Goal: Information Seeking & Learning: Learn about a topic

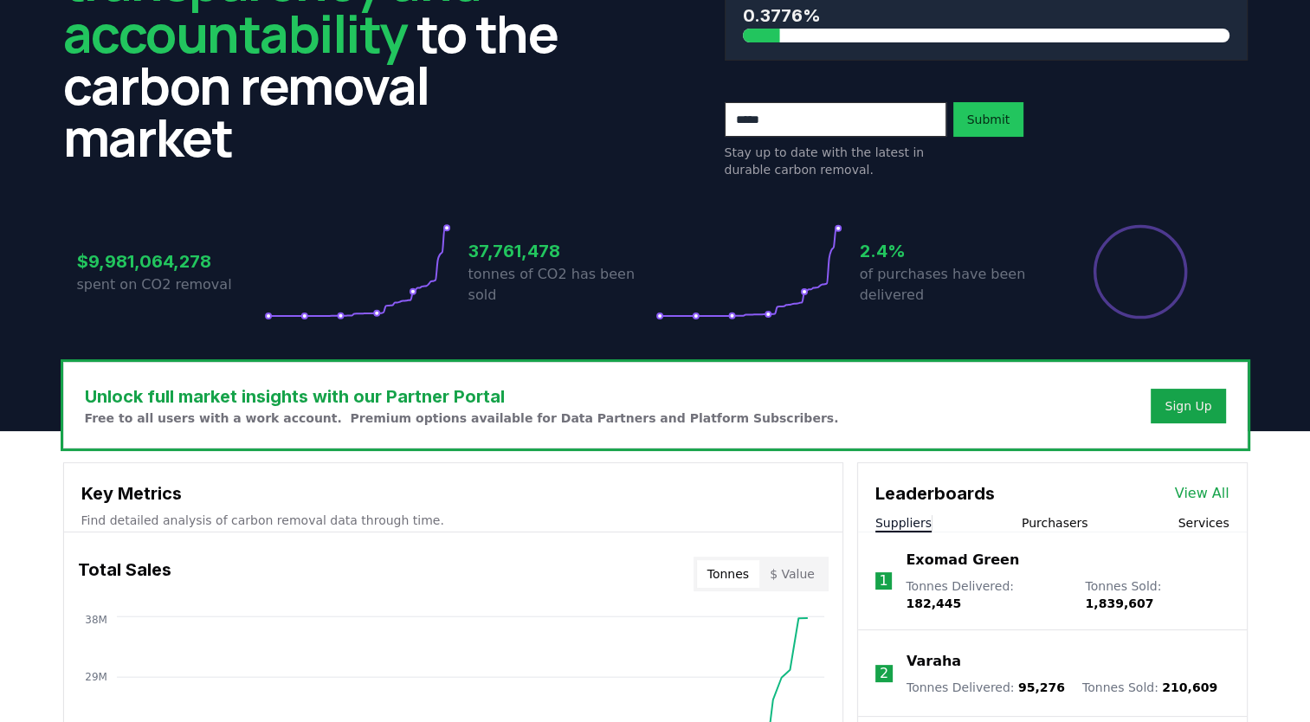
scroll to position [519, 0]
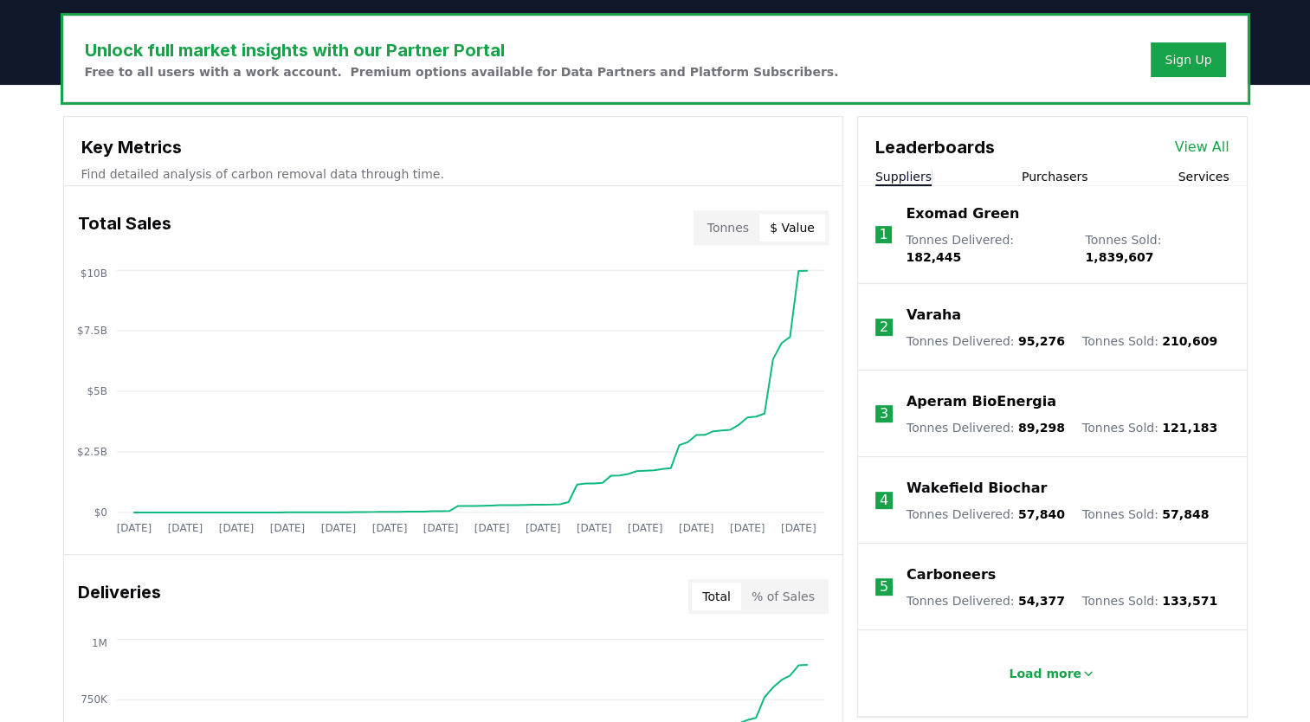
click at [807, 234] on button "$ Value" at bounding box center [792, 228] width 66 height 28
click at [739, 231] on button "Tonnes" at bounding box center [728, 228] width 62 height 28
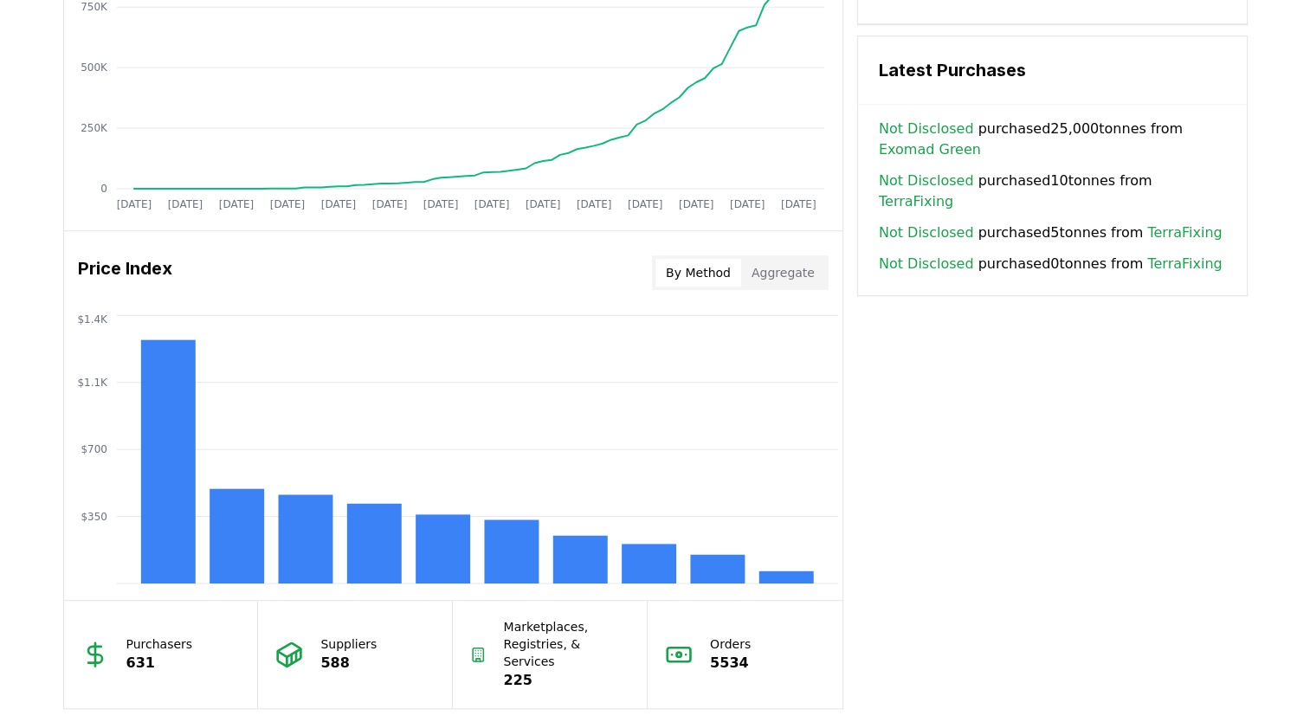
scroll to position [1298, 0]
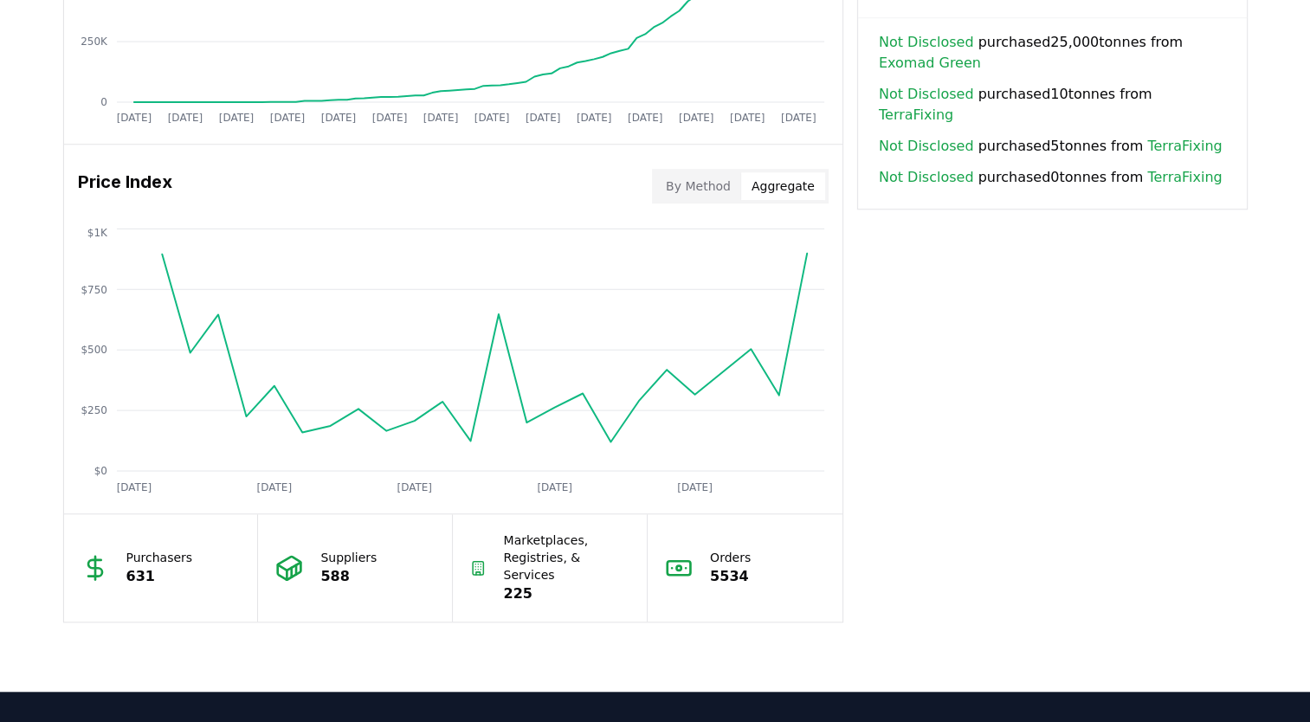
click at [765, 185] on button "Aggregate" at bounding box center [783, 186] width 84 height 28
click at [679, 177] on button "By Method" at bounding box center [698, 186] width 86 height 28
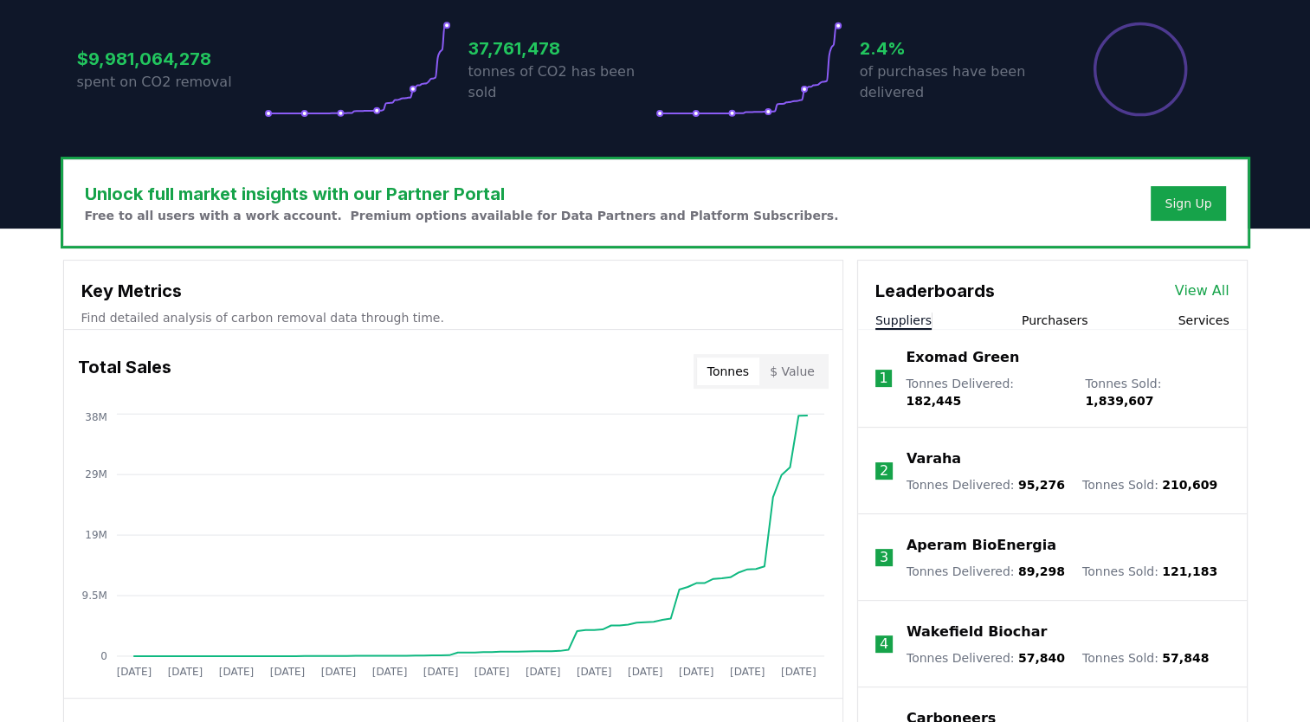
scroll to position [29, 0]
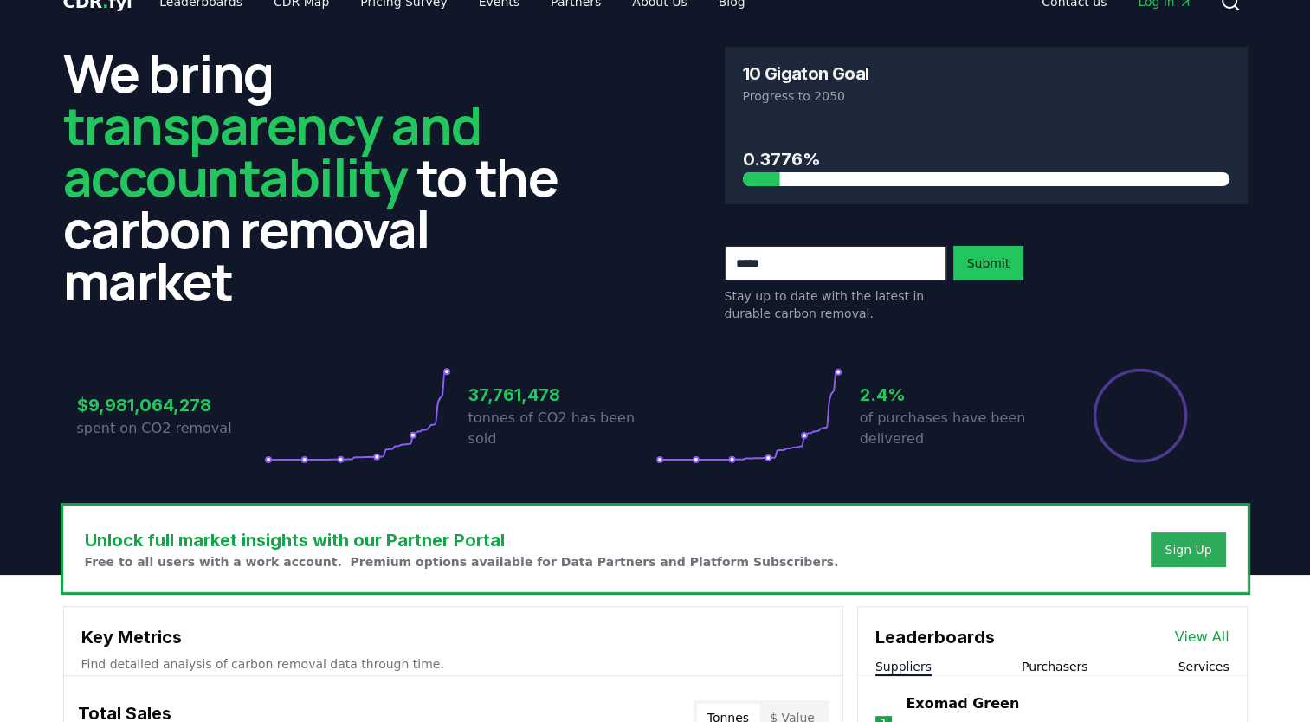
click at [1188, 542] on div "Sign Up" at bounding box center [1187, 549] width 47 height 17
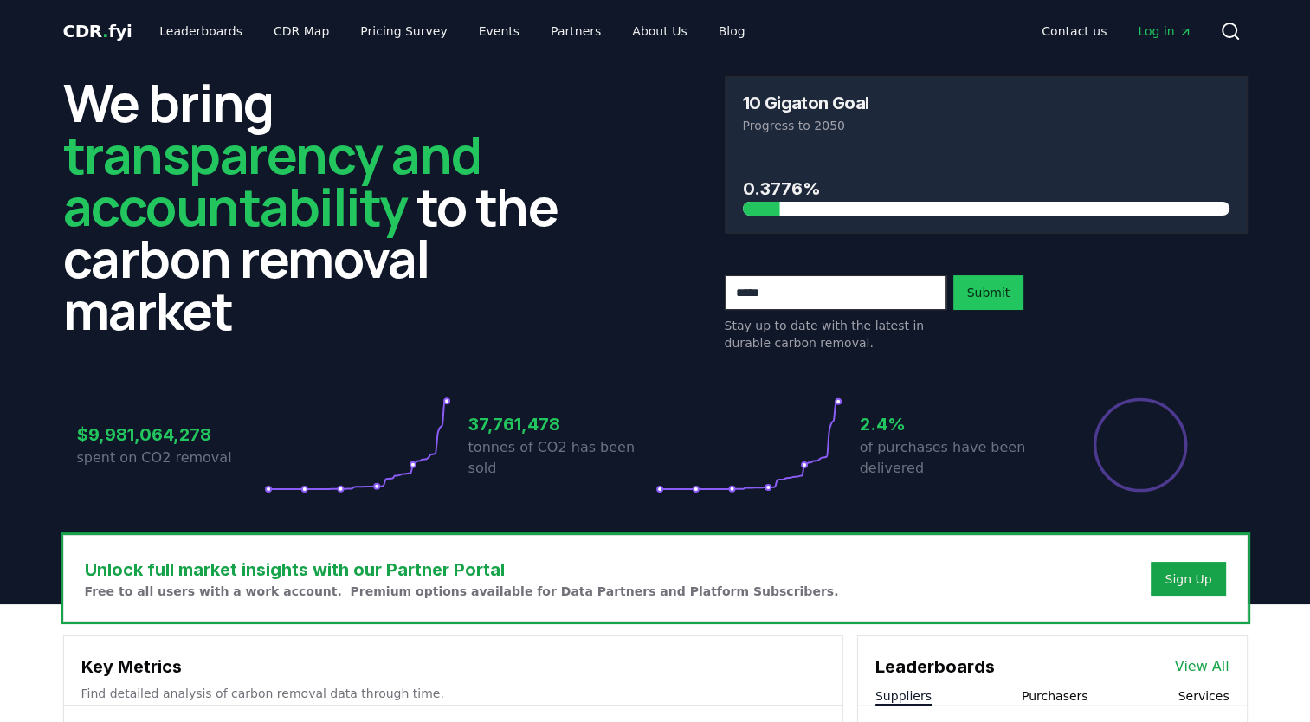
click at [1146, 39] on span "Log in" at bounding box center [1164, 31] width 54 height 17
click at [184, 30] on link "Leaderboards" at bounding box center [200, 31] width 111 height 31
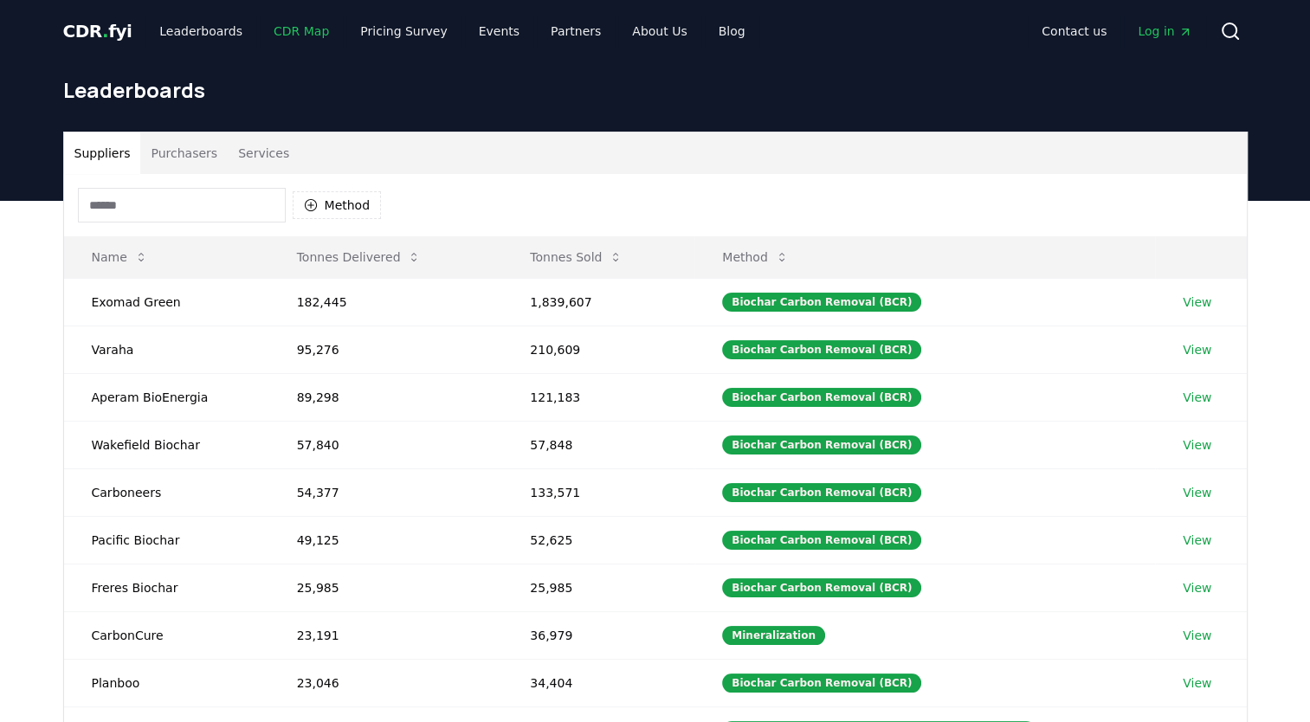
click at [267, 32] on link "CDR Map" at bounding box center [301, 31] width 83 height 31
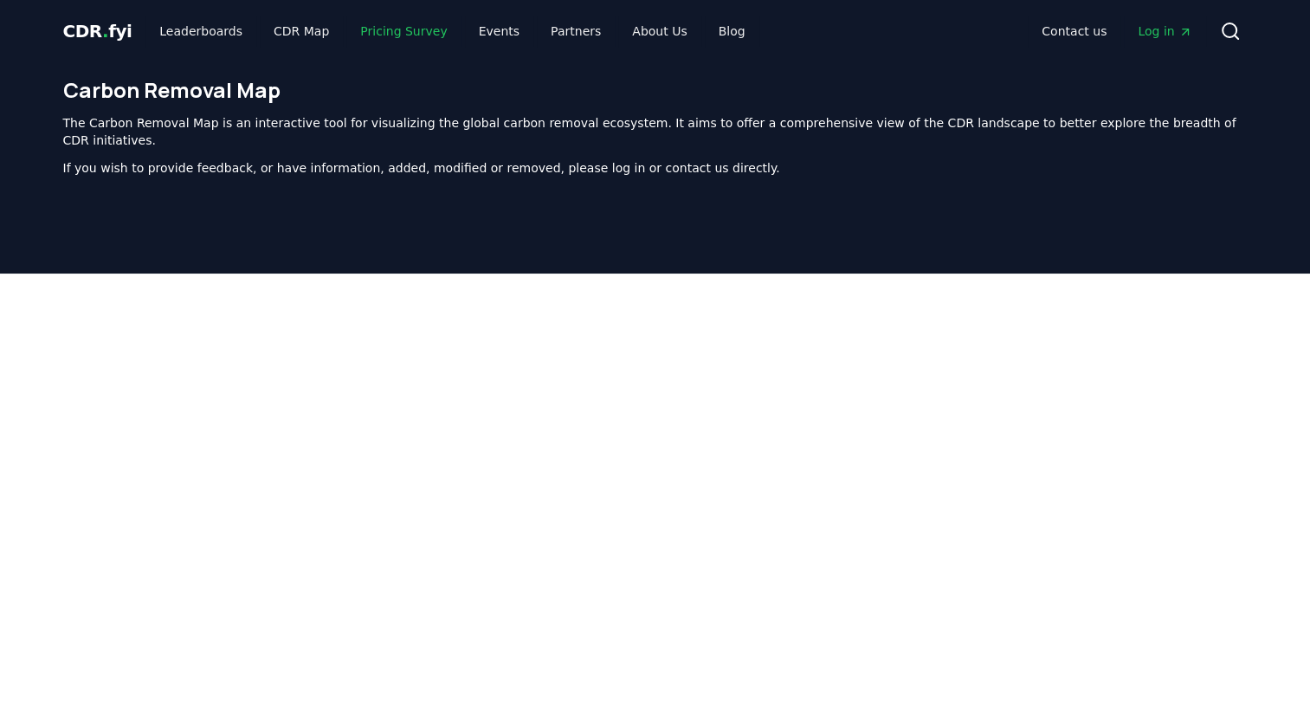
click at [395, 36] on link "Pricing Survey" at bounding box center [403, 31] width 114 height 31
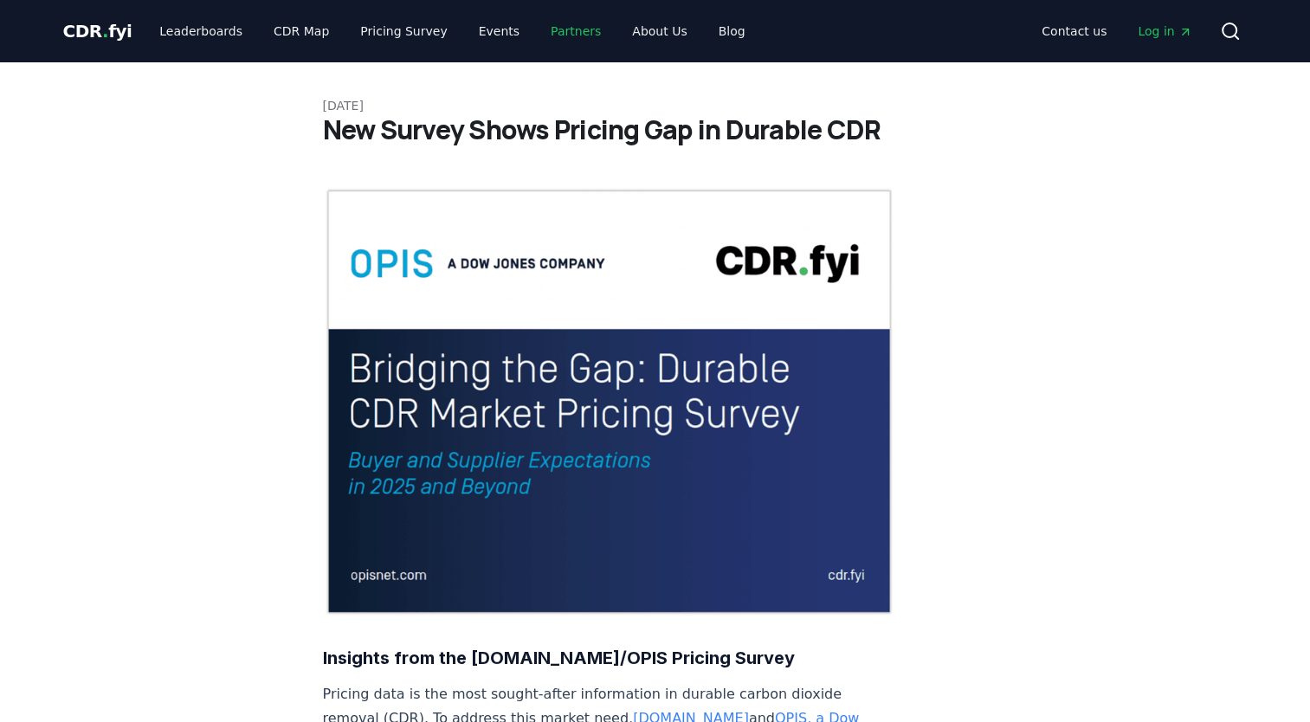
click at [546, 33] on link "Partners" at bounding box center [576, 31] width 78 height 31
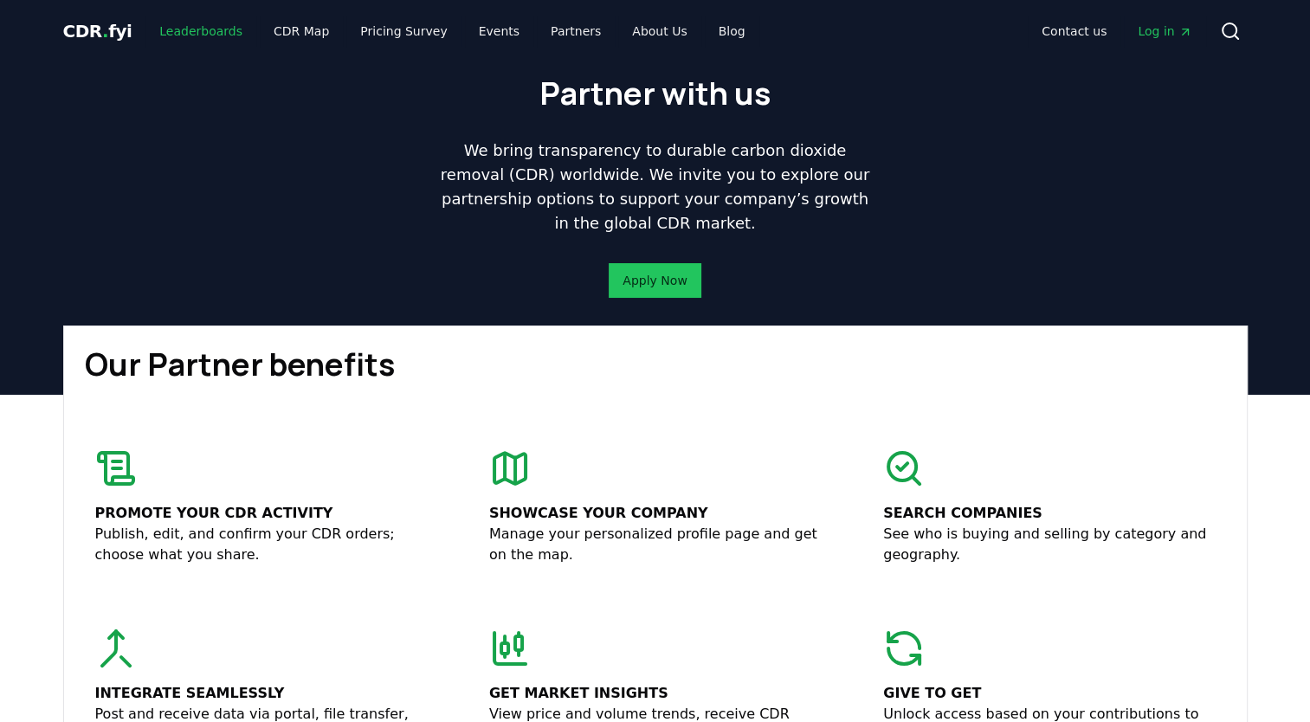
click at [163, 30] on link "Leaderboards" at bounding box center [200, 31] width 111 height 31
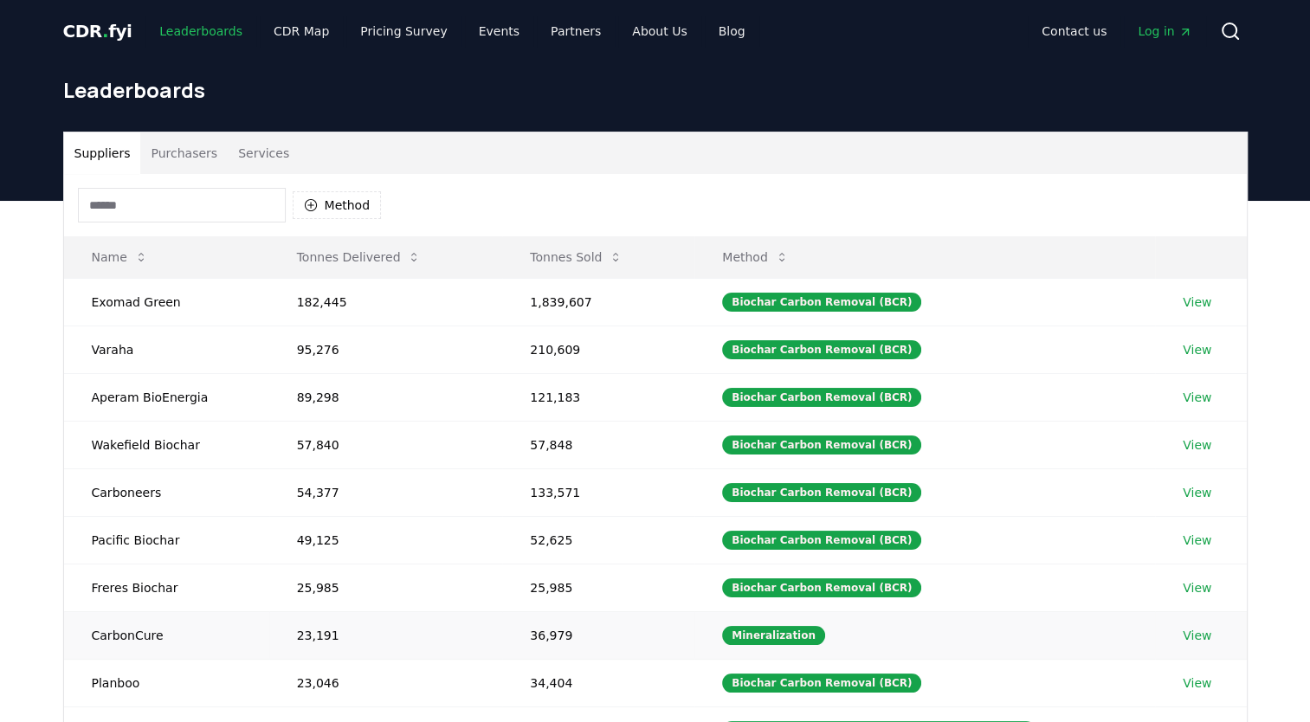
scroll to position [454, 0]
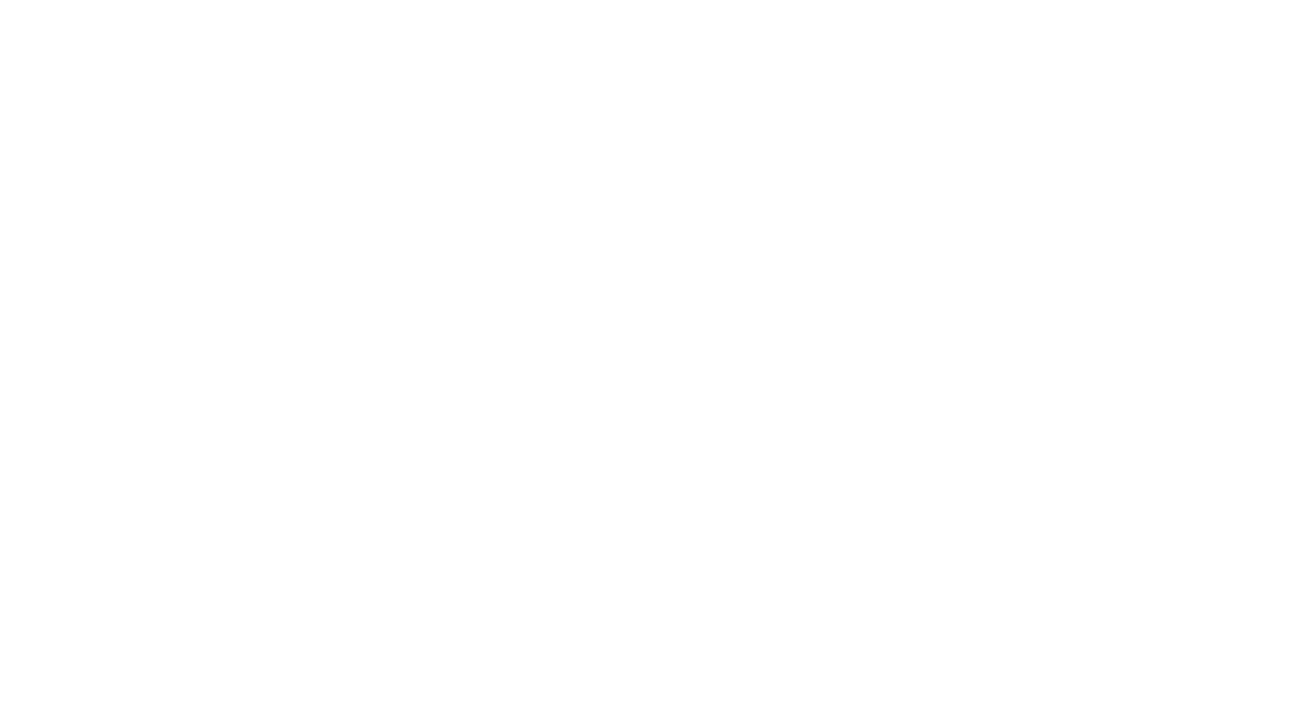
scroll to position [3549, 0]
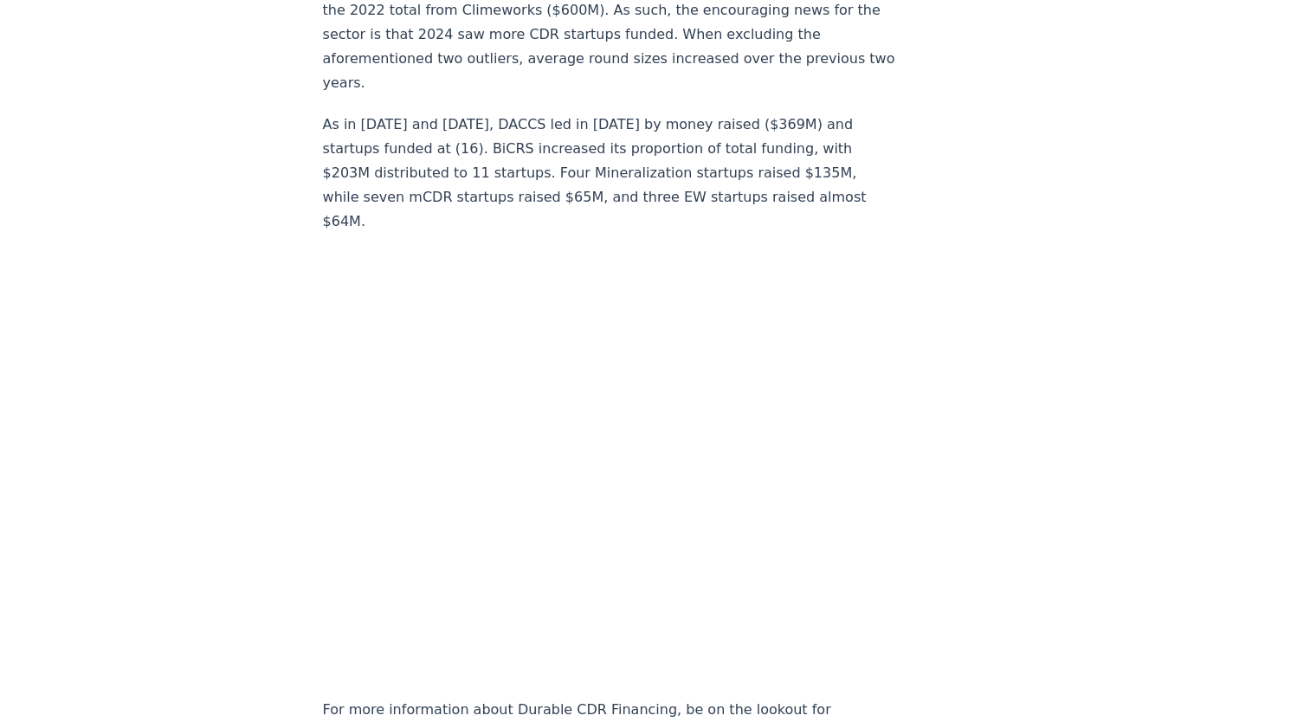
scroll to position [17001, 0]
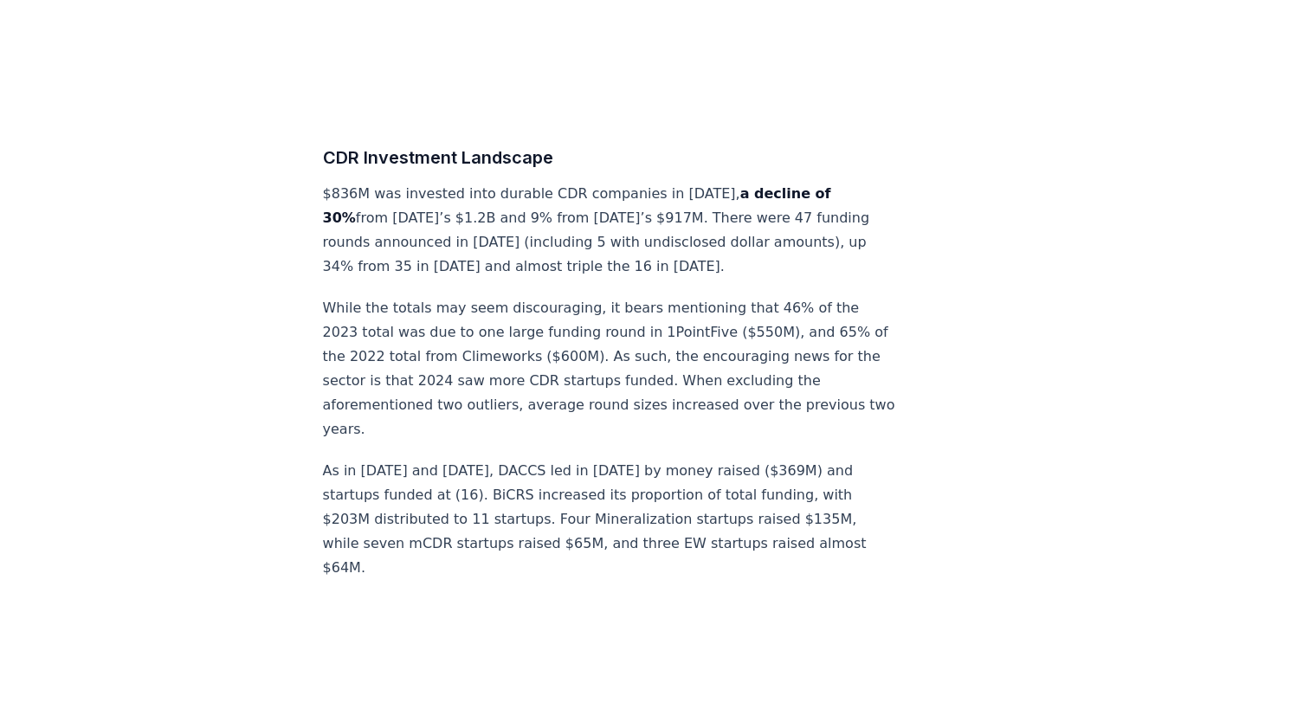
scroll to position [16481, 0]
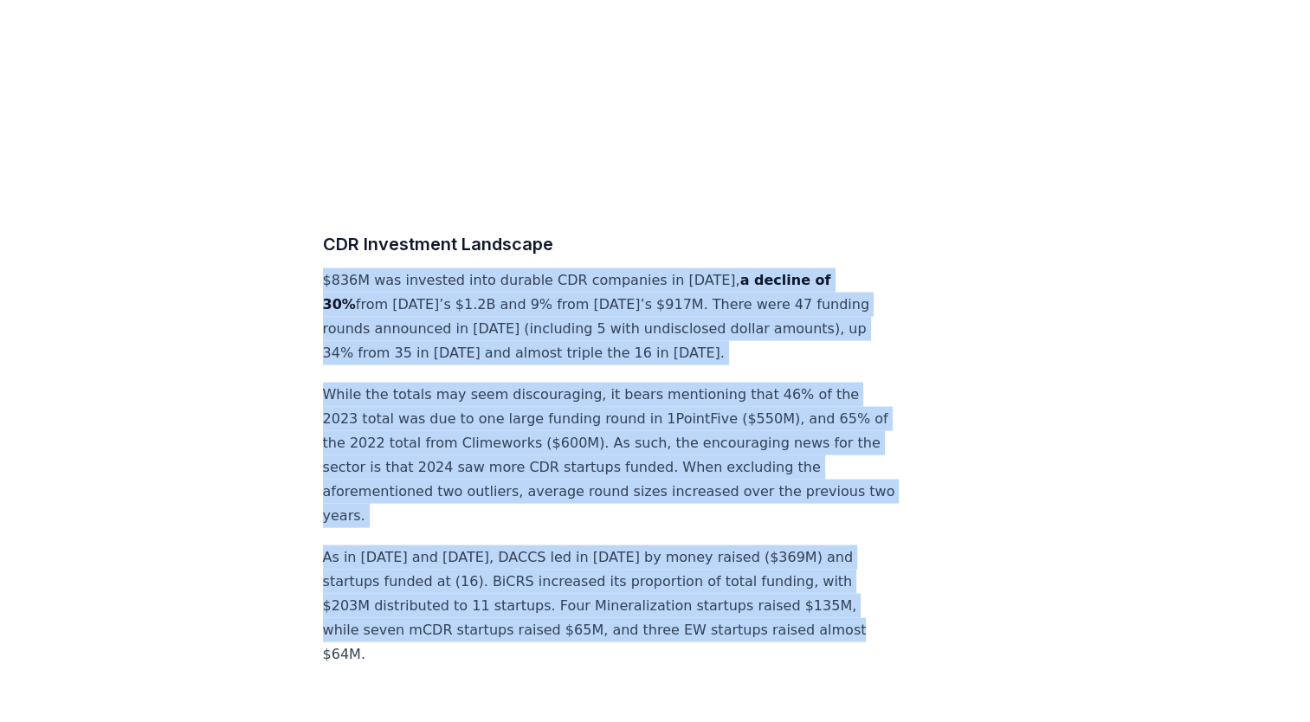
drag, startPoint x: 320, startPoint y: 170, endPoint x: 821, endPoint y: 535, distance: 619.5
copy div "$836M was invested into durable CDR companies in 2024, a decline of 30% from 20…"
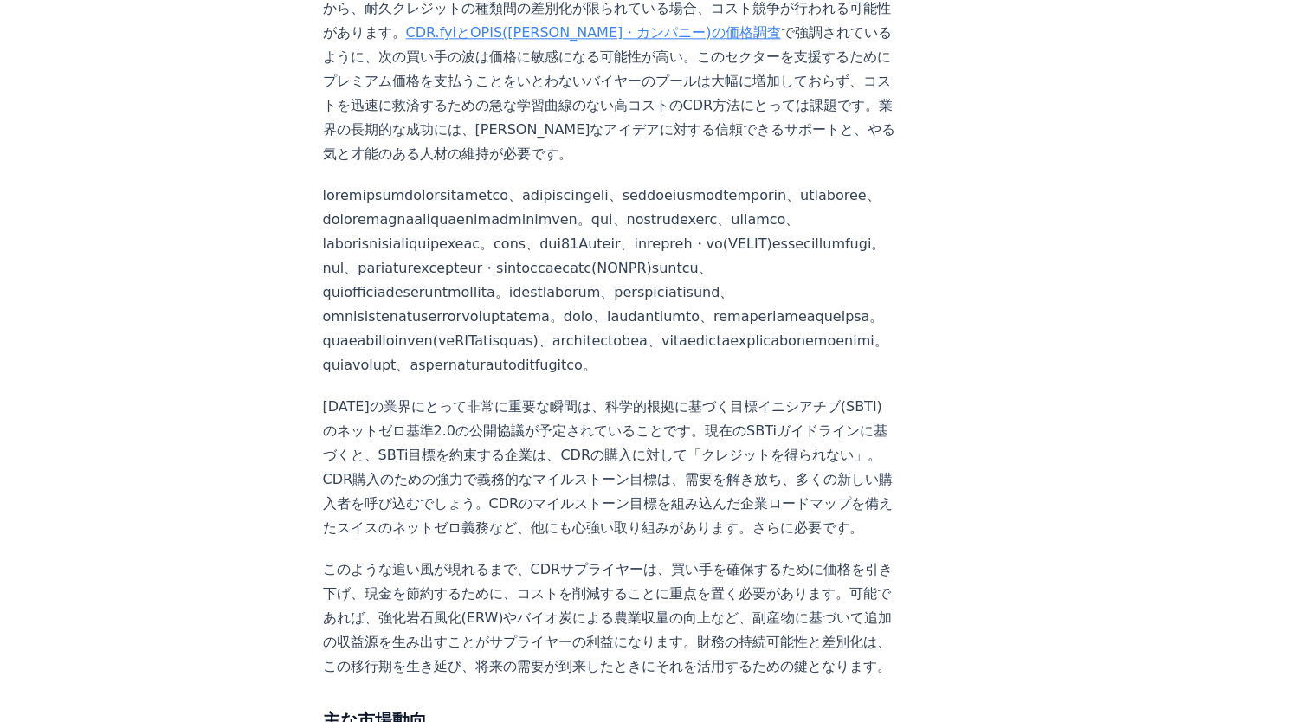
scroll to position [2077, 0]
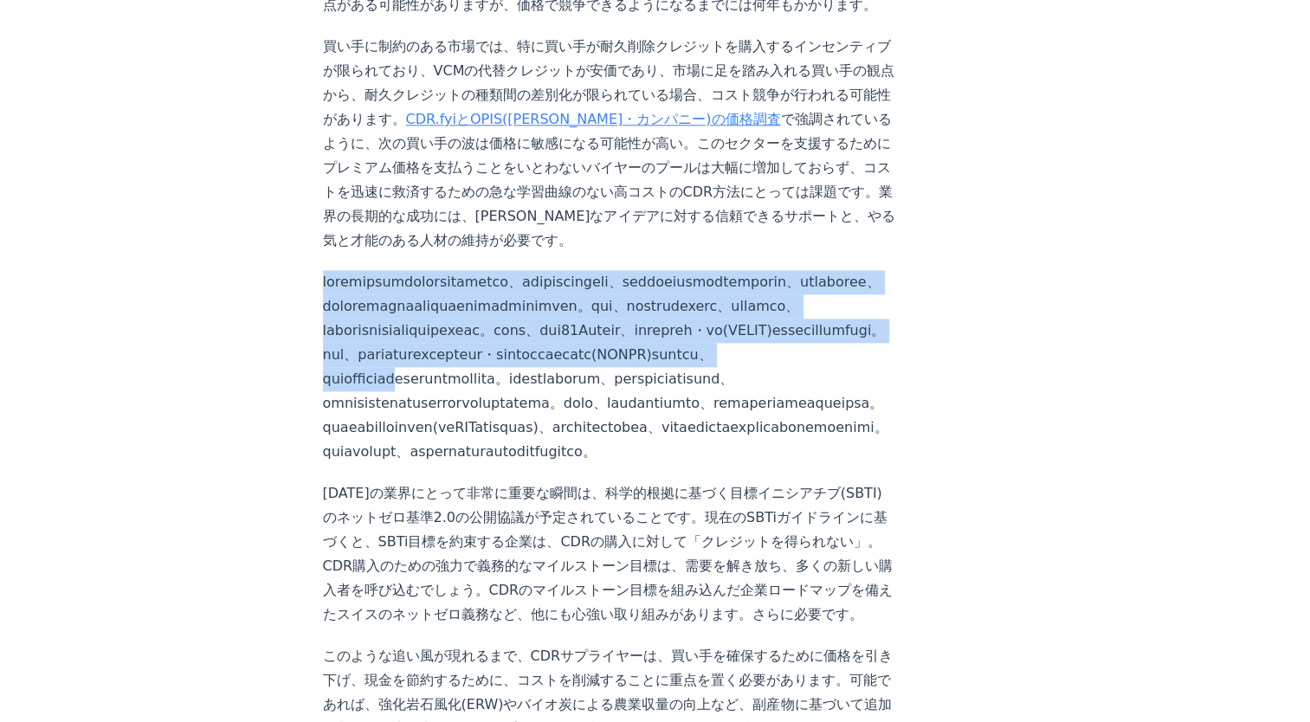
drag, startPoint x: 317, startPoint y: 197, endPoint x: 382, endPoint y: 347, distance: 163.2
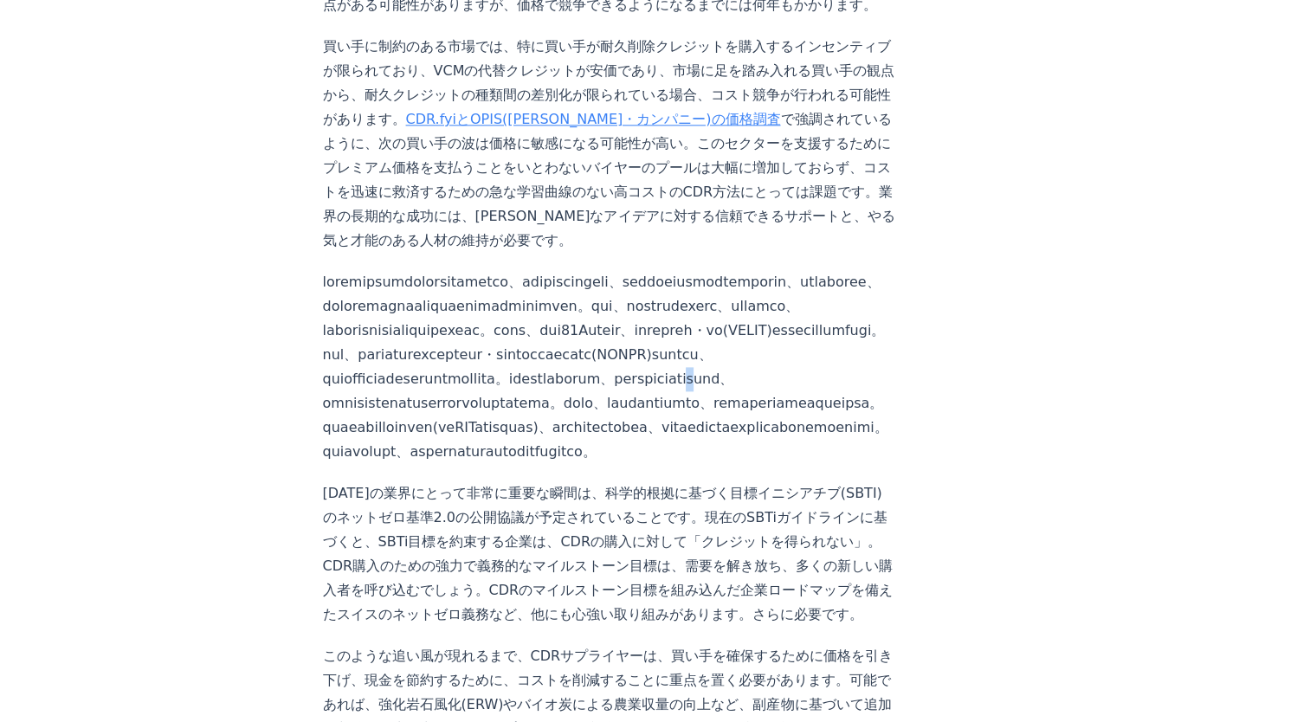
drag, startPoint x: 382, startPoint y: 347, endPoint x: 380, endPoint y: 358, distance: 11.4
click at [380, 358] on p at bounding box center [609, 367] width 573 height 194
drag, startPoint x: 380, startPoint y: 358, endPoint x: 358, endPoint y: 351, distance: 22.7
click at [358, 351] on p at bounding box center [609, 367] width 573 height 194
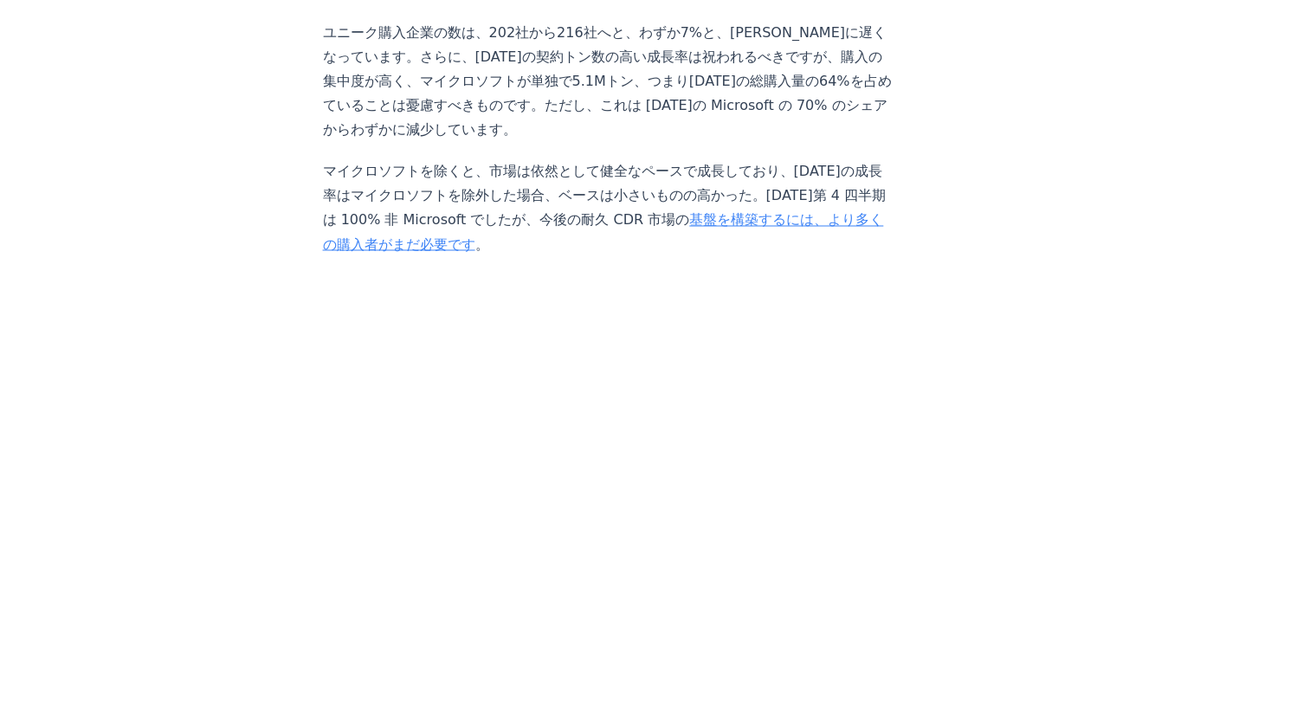
scroll to position [3116, 0]
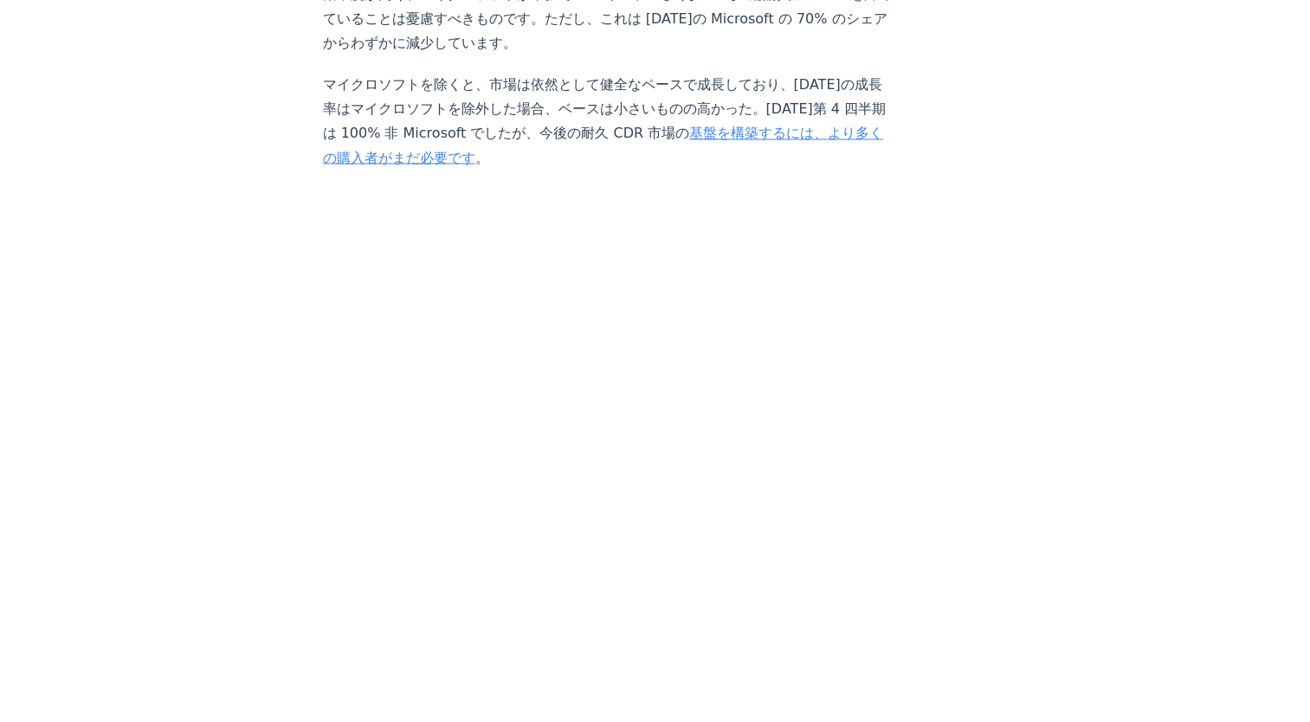
drag, startPoint x: 1053, startPoint y: 448, endPoint x: 1047, endPoint y: 455, distance: 9.2
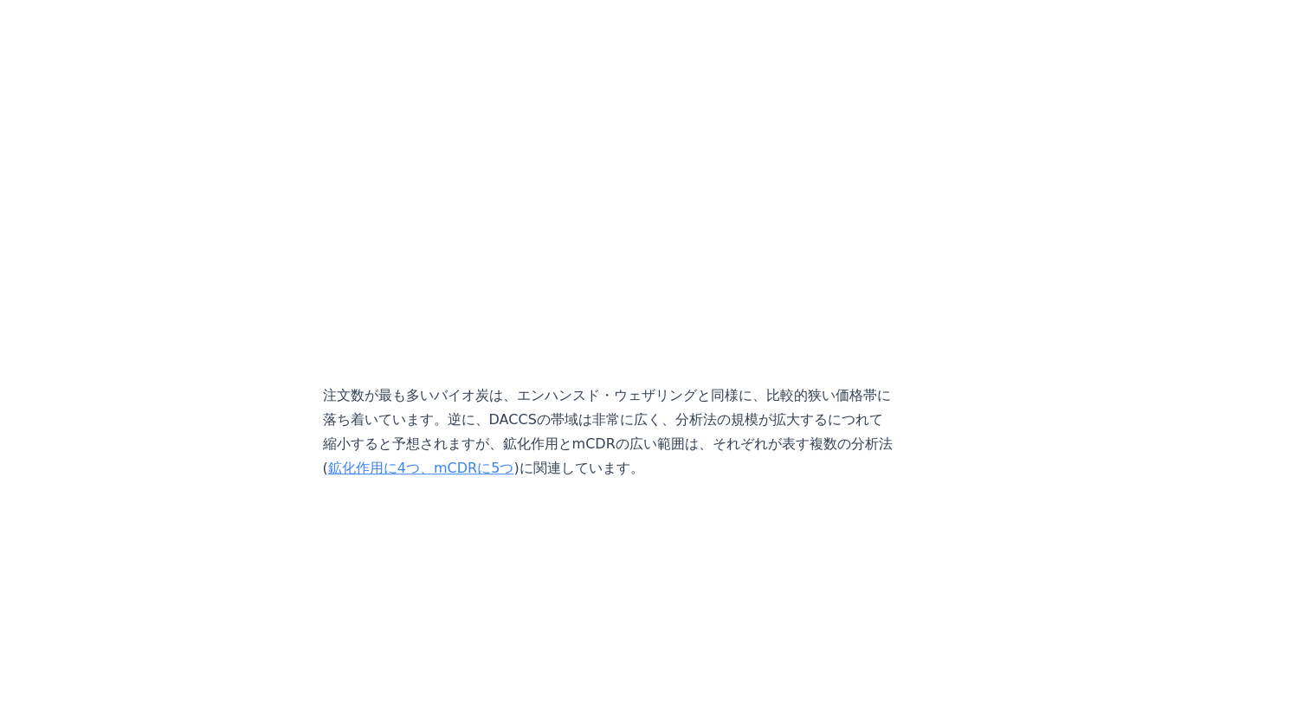
scroll to position [7617, 0]
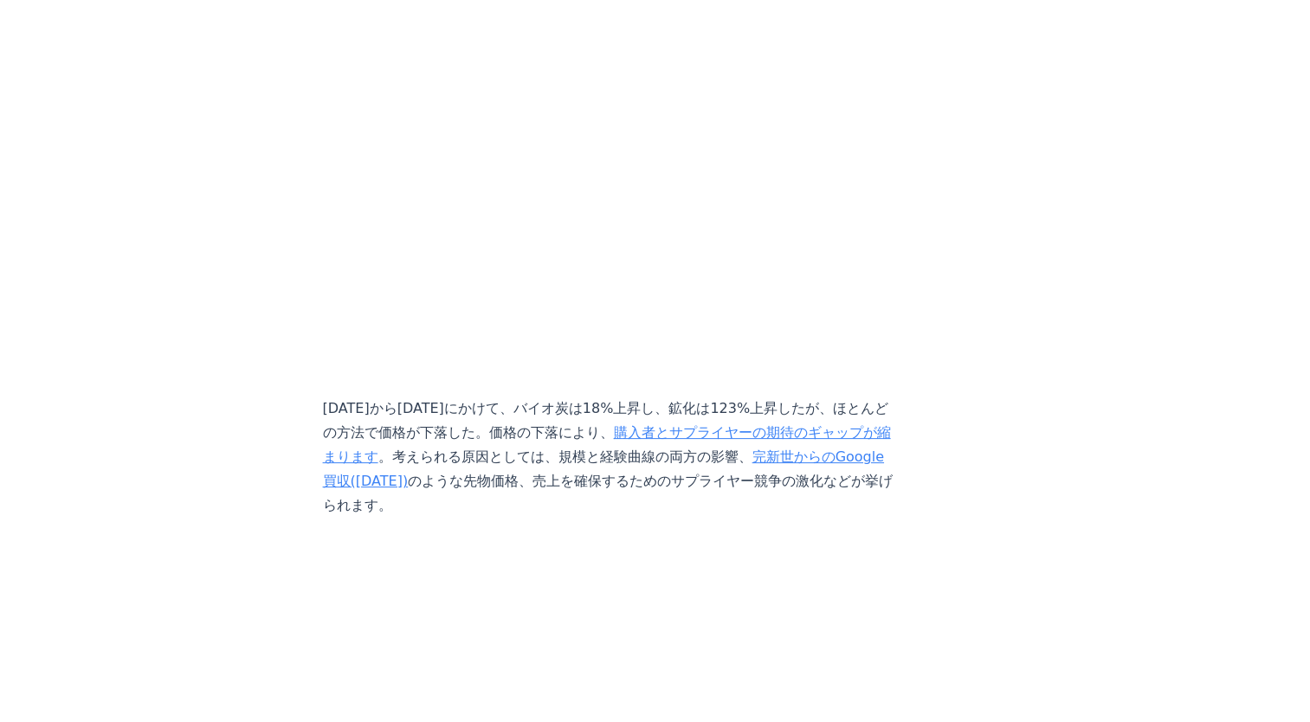
scroll to position [7098, 0]
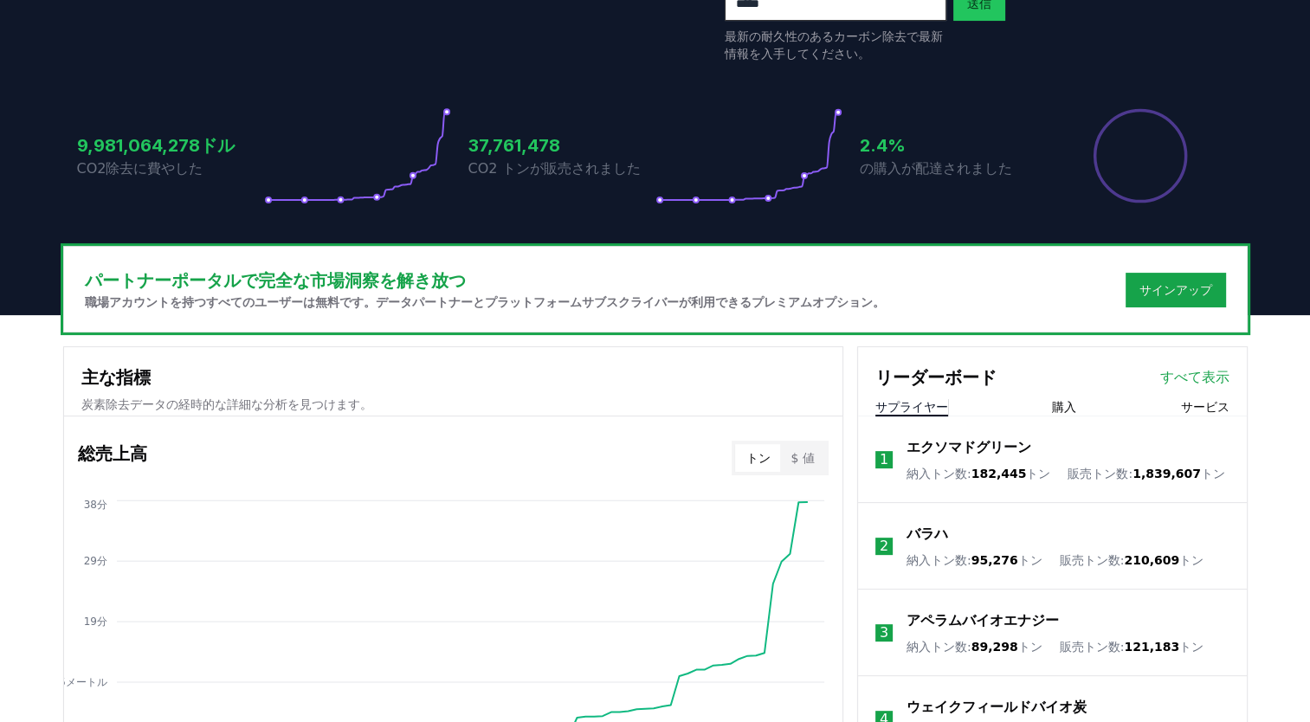
scroll to position [54, 0]
